Goal: Task Accomplishment & Management: Manage account settings

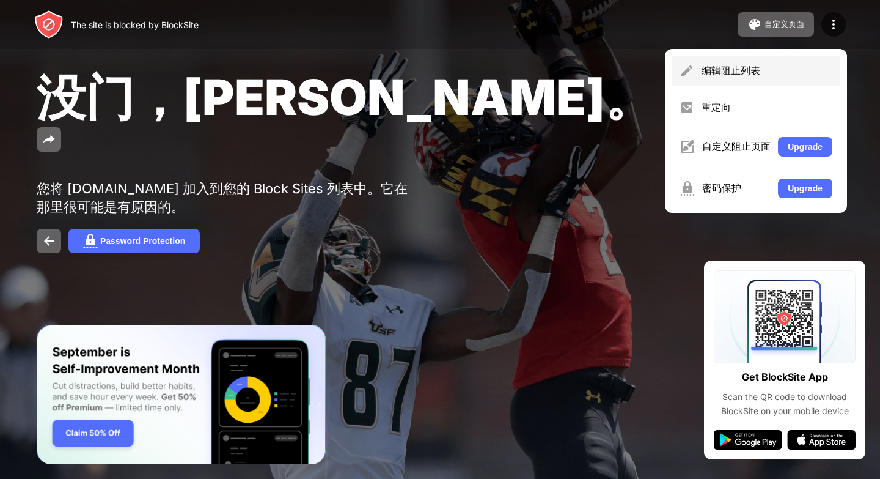
click at [747, 72] on div "编辑阻止列表" at bounding box center [767, 70] width 131 height 13
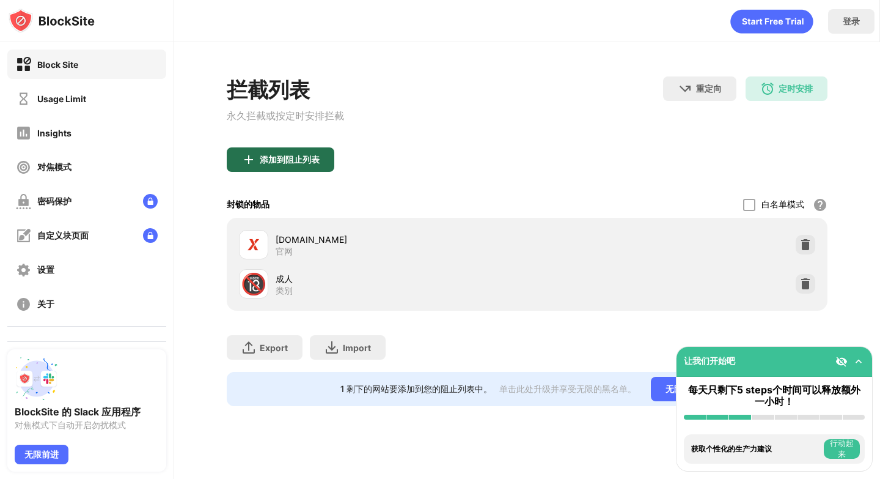
click at [277, 161] on div "添加到阻止列表" at bounding box center [290, 160] width 60 height 10
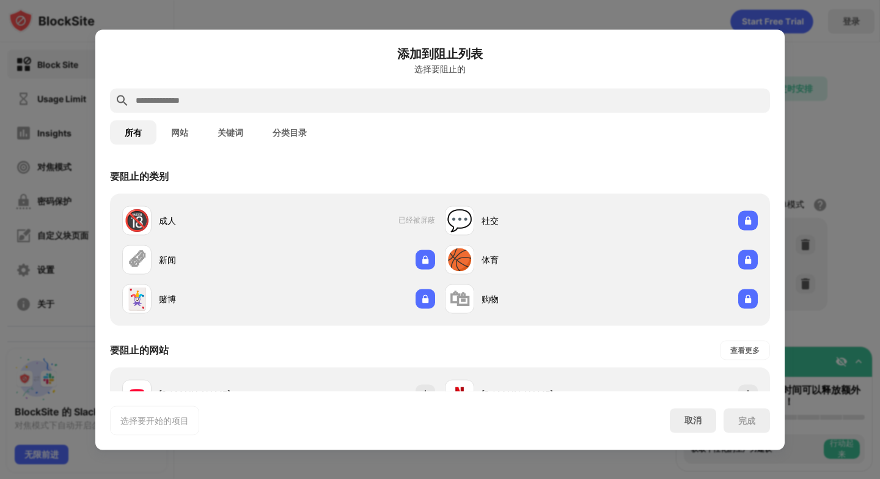
click at [422, 95] on input "text" at bounding box center [449, 100] width 631 height 15
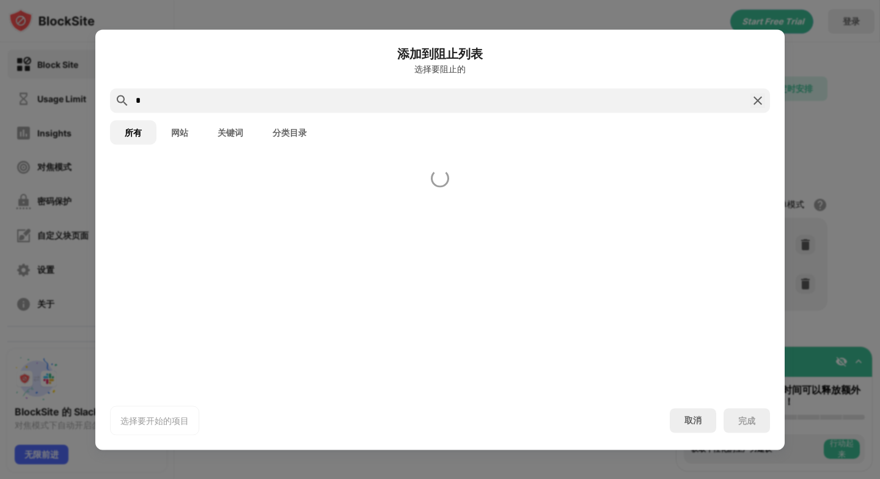
click at [252, 106] on input "*" at bounding box center [439, 100] width 611 height 15
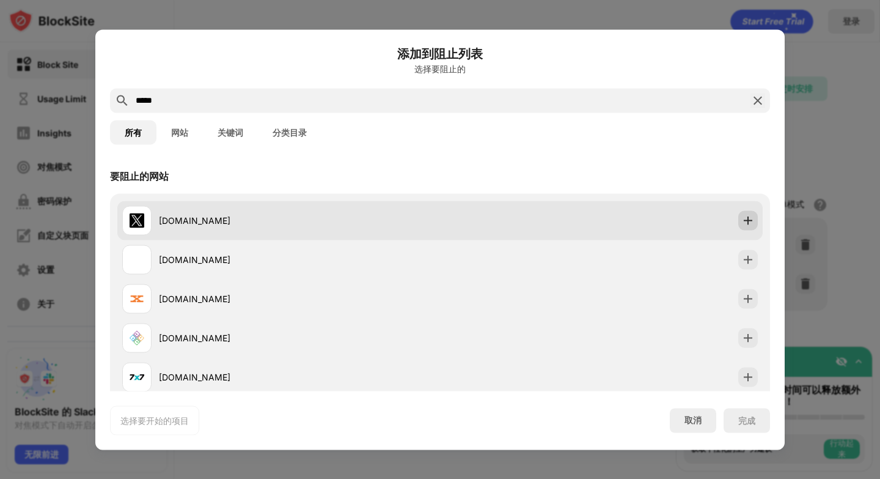
type input "*****"
click at [740, 221] on div at bounding box center [748, 220] width 20 height 20
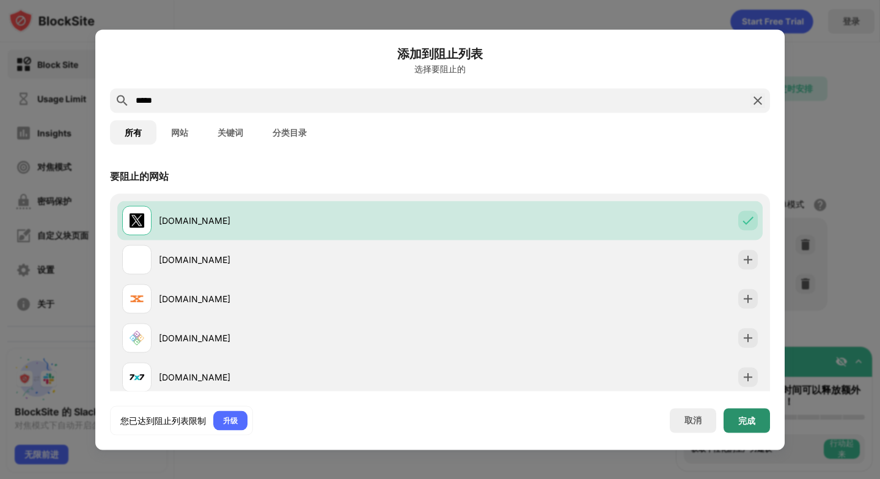
click at [751, 419] on div "完成" at bounding box center [746, 420] width 17 height 10
